Goal: Navigation & Orientation: Find specific page/section

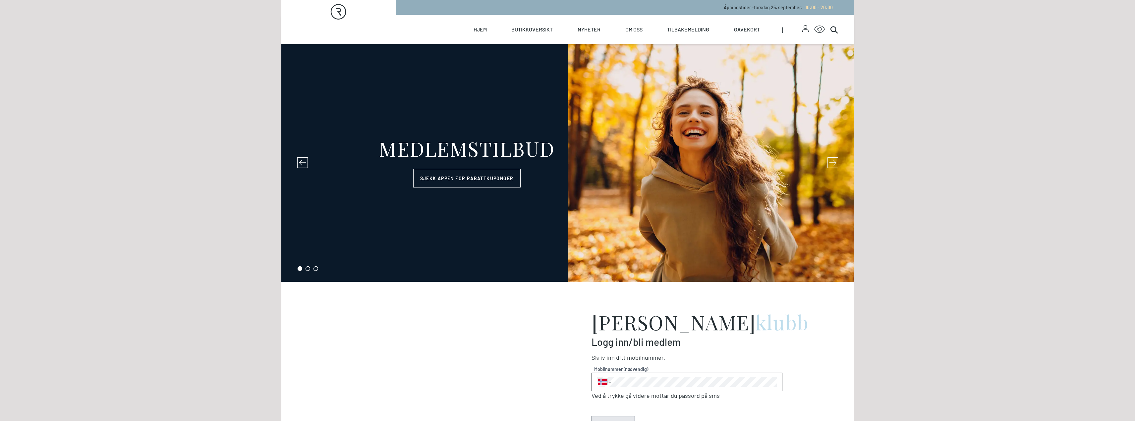
select select "NO"
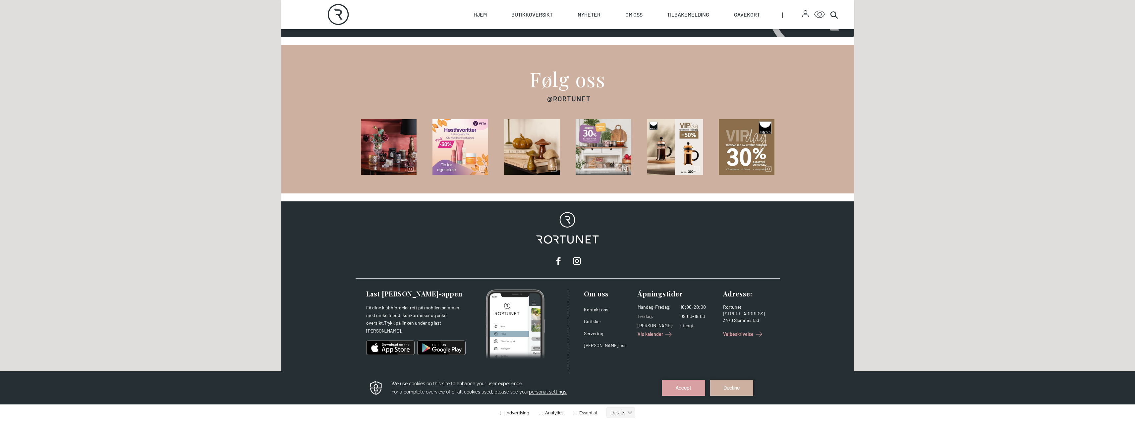
scroll to position [917, 0]
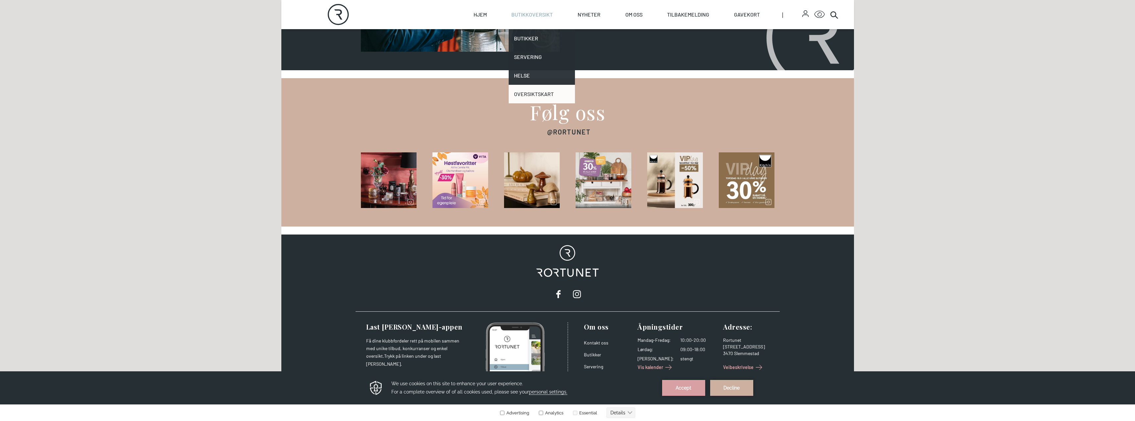
click at [543, 90] on link "Oversiktskart" at bounding box center [542, 94] width 66 height 19
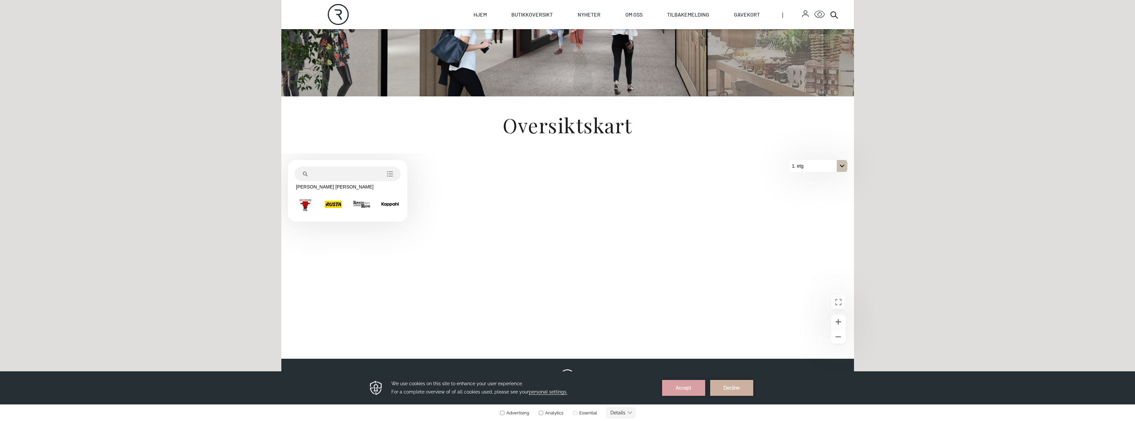
scroll to position [199, 0]
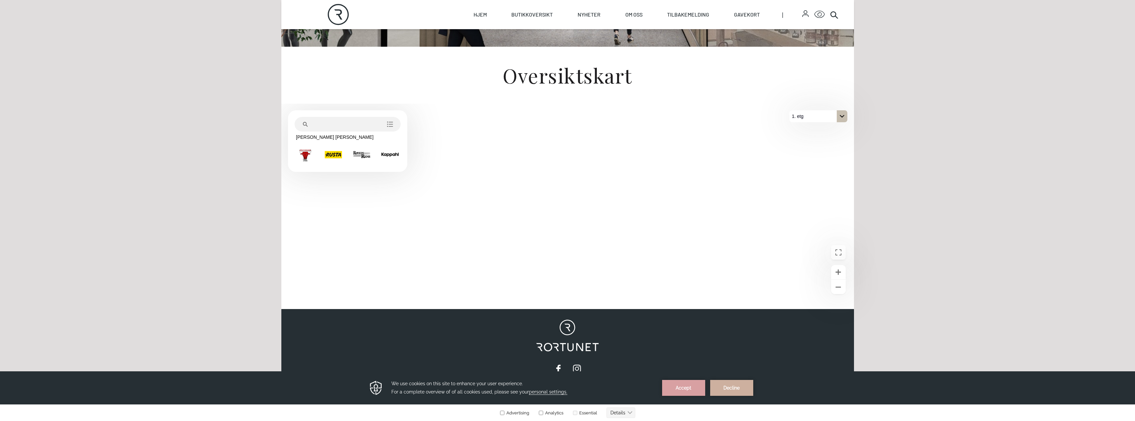
click at [820, 118] on div "1. etg" at bounding box center [818, 116] width 58 height 12
click at [809, 128] on p "2. etg" at bounding box center [801, 128] width 17 height 12
